Goal: Find specific page/section: Find specific page/section

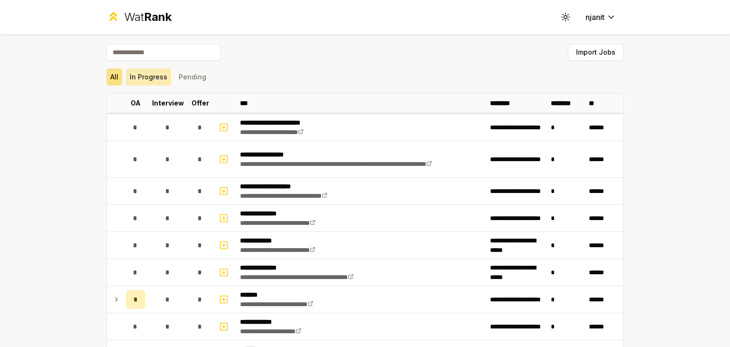
click at [160, 74] on button "In Progress" at bounding box center [148, 76] width 45 height 17
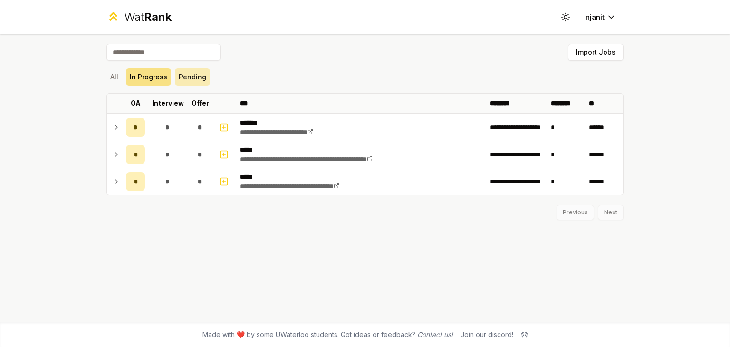
click at [196, 73] on button "Pending" at bounding box center [192, 76] width 35 height 17
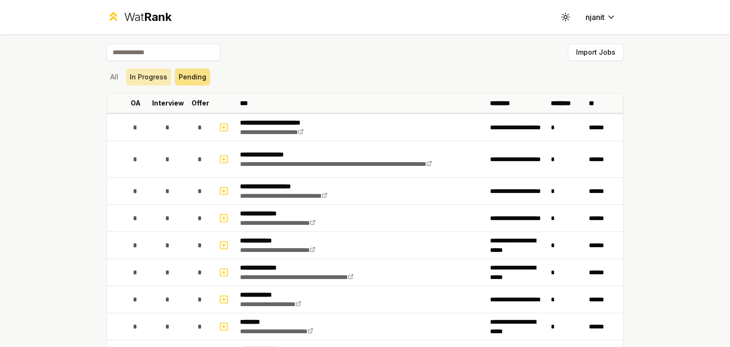
click at [155, 77] on button "In Progress" at bounding box center [148, 76] width 45 height 17
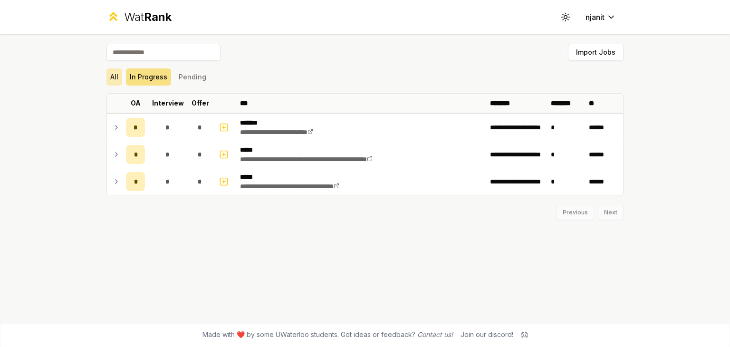
click at [109, 78] on button "All" at bounding box center [114, 76] width 16 height 17
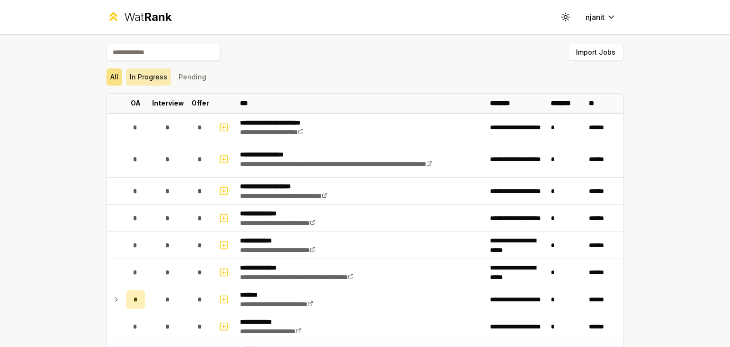
click at [158, 82] on button "In Progress" at bounding box center [148, 76] width 45 height 17
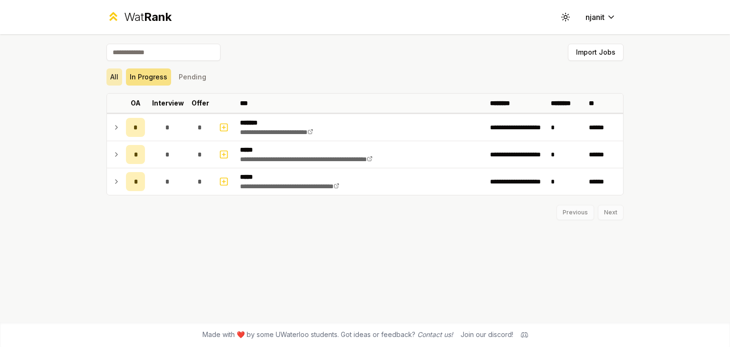
click at [107, 73] on button "All" at bounding box center [114, 76] width 16 height 17
